Goal: Task Accomplishment & Management: Use online tool/utility

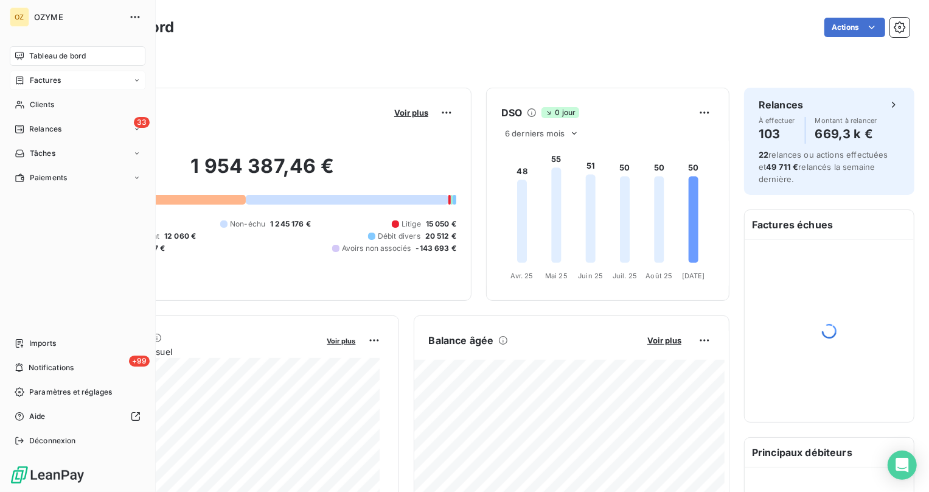
click at [34, 84] on span "Factures" at bounding box center [45, 80] width 31 height 11
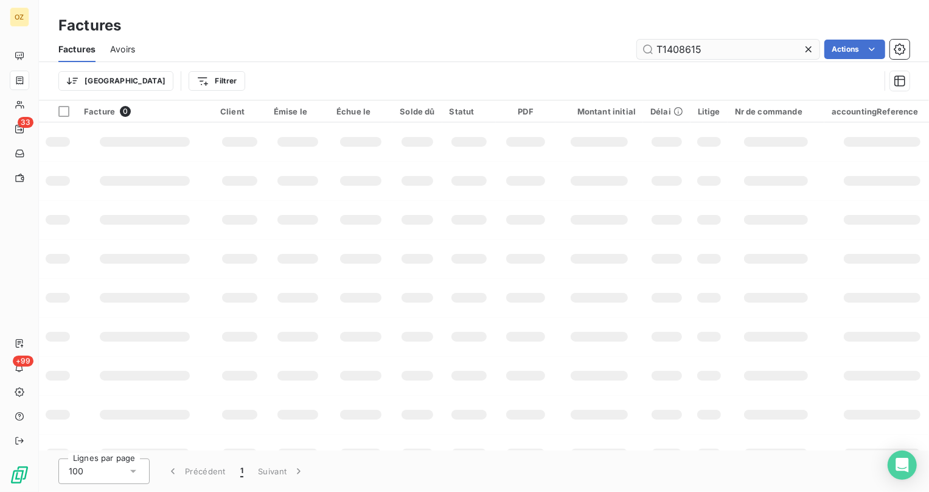
click at [731, 55] on input "T1408615" at bounding box center [728, 49] width 183 height 19
type input "FA869726"
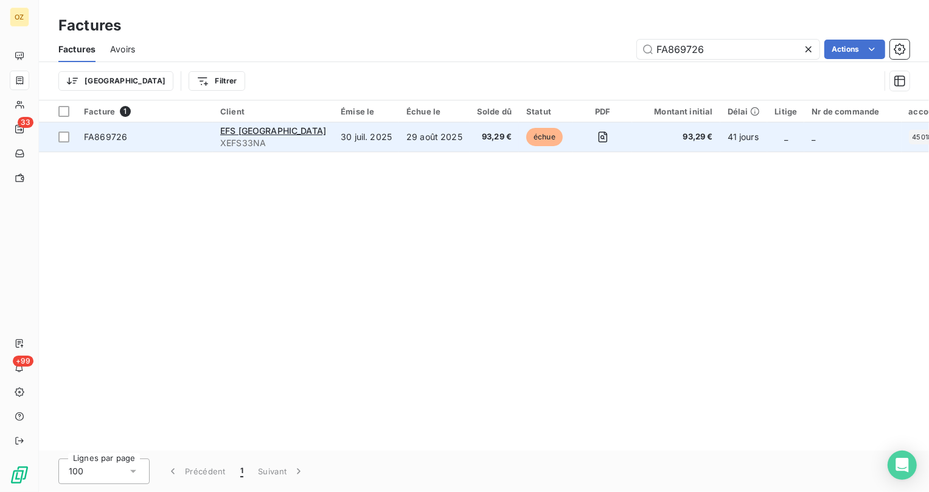
click at [130, 136] on span "FA869726" at bounding box center [145, 137] width 122 height 12
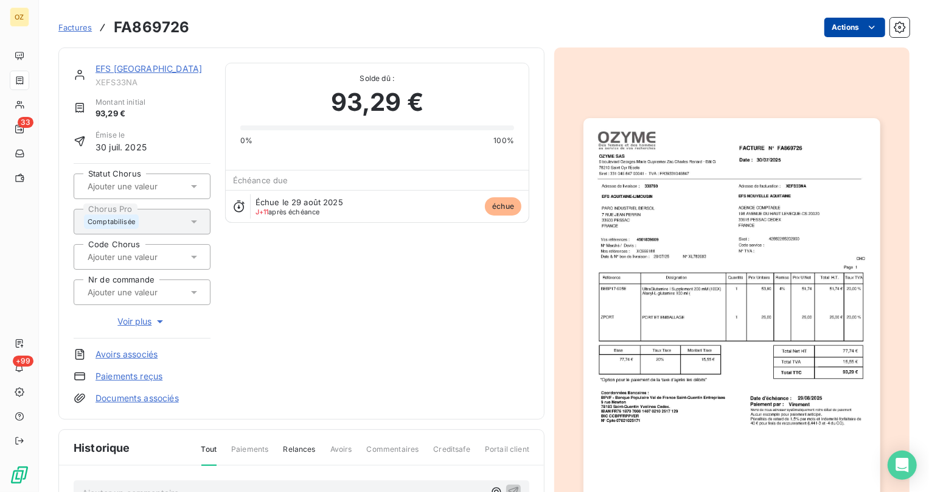
click at [840, 26] on html "OZ 33 +99 Factures FA869726 Actions EFS [GEOGRAPHIC_DATA] XEFS33NA Montant init…" at bounding box center [464, 246] width 929 height 492
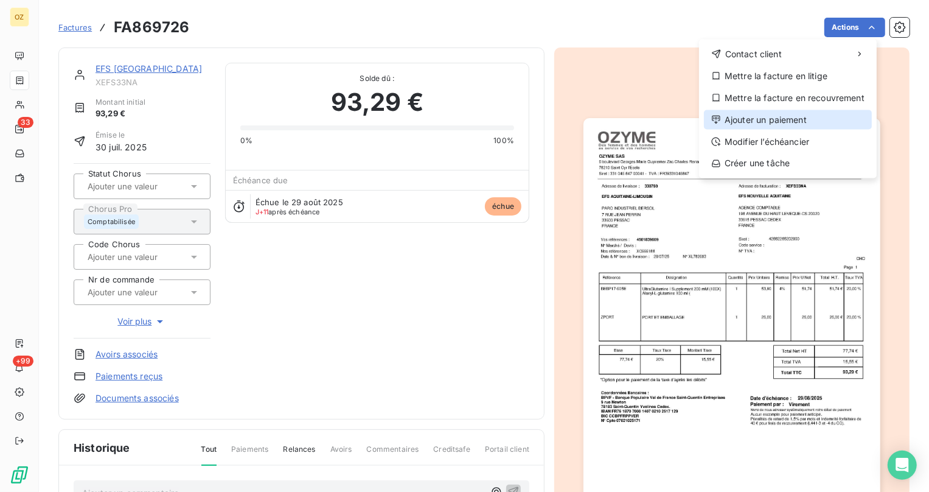
click at [831, 120] on div "Ajouter un paiement" at bounding box center [788, 119] width 168 height 19
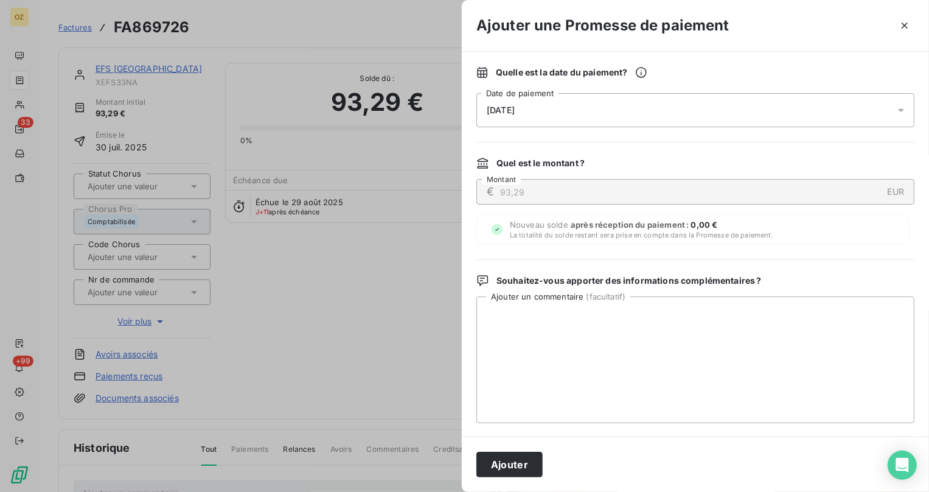
click at [583, 106] on div "[DATE]" at bounding box center [695, 110] width 438 height 34
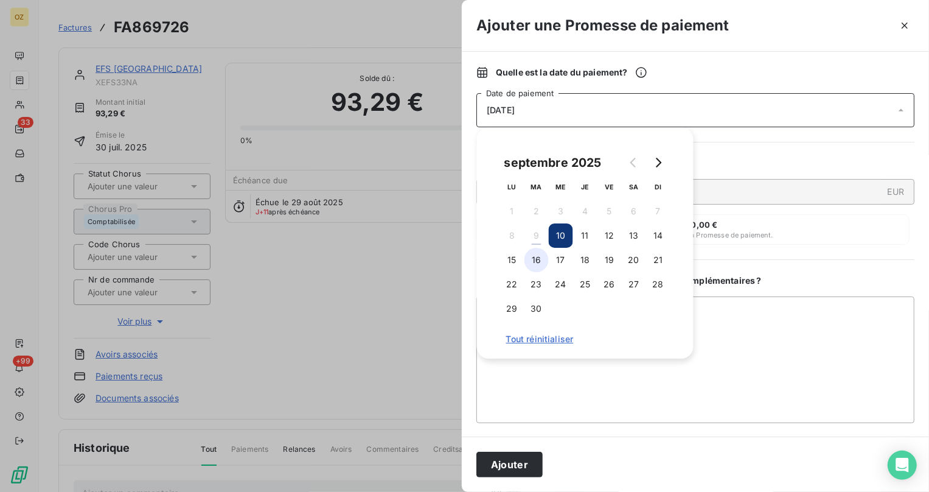
click at [546, 260] on button "16" at bounding box center [536, 260] width 24 height 24
click at [736, 395] on textarea "Ajouter un commentaire ( facultatif )" at bounding box center [695, 359] width 438 height 127
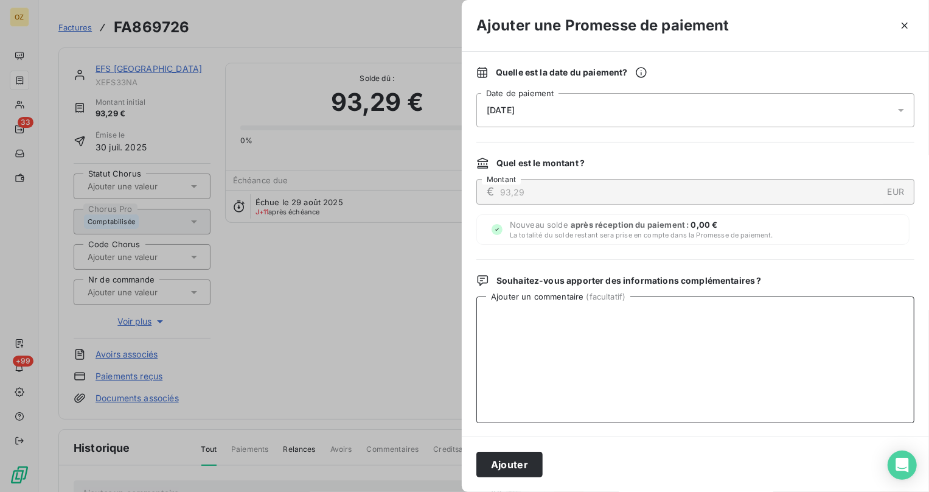
click at [680, 352] on textarea "Ajouter un commentaire ( facultatif )" at bounding box center [695, 359] width 438 height 127
paste textarea "Bonjour, Suite à votre mail, nous vous informons que la facture ci-dessous sera…"
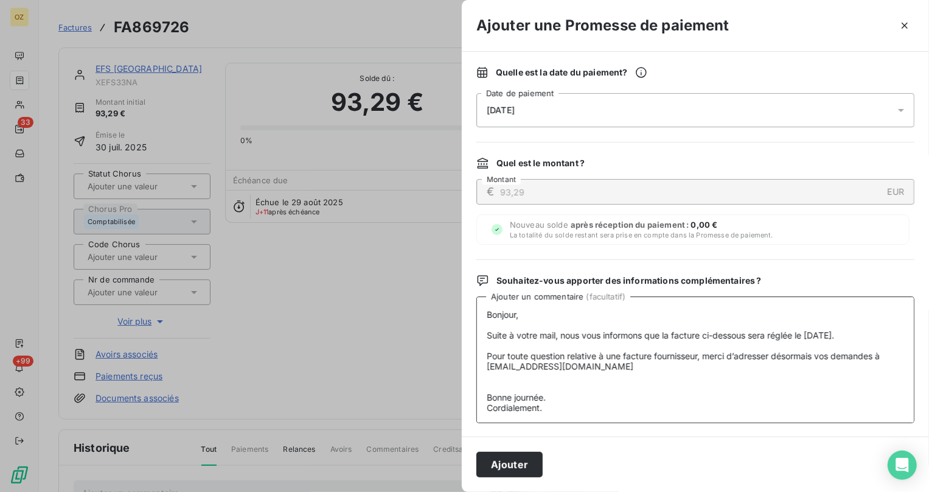
scroll to position [2, 0]
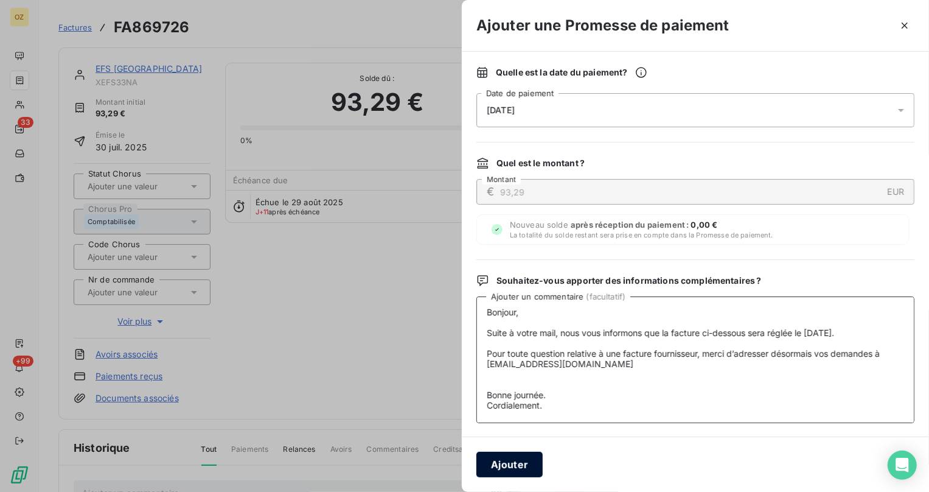
type textarea "Bonjour, Suite à votre mail, nous vous informons que la facture ci-dessous sera…"
click at [511, 465] on button "Ajouter" at bounding box center [509, 464] width 66 height 26
